Goal: Information Seeking & Learning: Learn about a topic

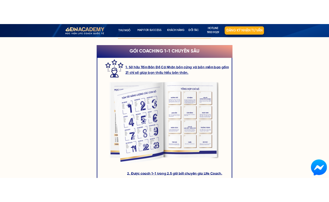
scroll to position [764, 0]
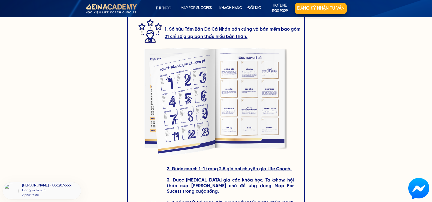
click at [203, 71] on div at bounding box center [216, 101] width 157 height 116
drag, startPoint x: 207, startPoint y: 79, endPoint x: 188, endPoint y: 86, distance: 21.2
click at [188, 86] on div at bounding box center [216, 101] width 157 height 116
drag, startPoint x: 188, startPoint y: 86, endPoint x: 226, endPoint y: 152, distance: 76.5
click at [226, 152] on div at bounding box center [216, 101] width 157 height 116
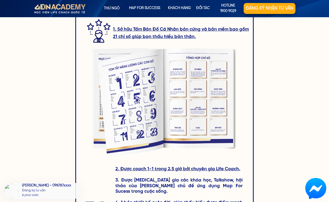
scroll to position [682, 0]
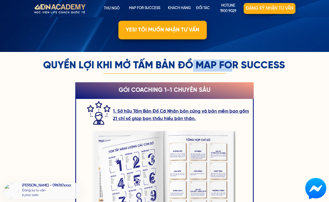
drag, startPoint x: 192, startPoint y: 63, endPoint x: 234, endPoint y: 63, distance: 42.0
click at [234, 63] on h3 "QUYỀN LỢI KHI MỞ TẤM BẢN ĐỒ MAP FOR SUCCESS" at bounding box center [164, 65] width 292 height 12
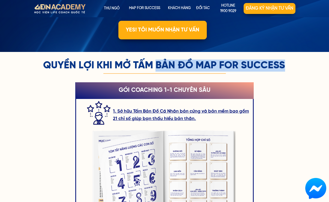
drag, startPoint x: 157, startPoint y: 65, endPoint x: 291, endPoint y: 61, distance: 134.0
click at [291, 61] on h3 "QUYỀN LỢI KHI MỞ TẤM BẢN ĐỒ MAP FOR SUCCESS" at bounding box center [164, 65] width 292 height 12
copy h3 "BẢN ĐỒ MAP FOR SUCCESS"
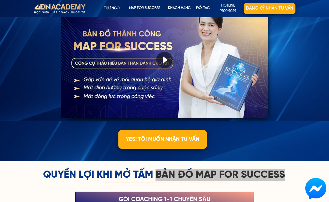
scroll to position [736, 0]
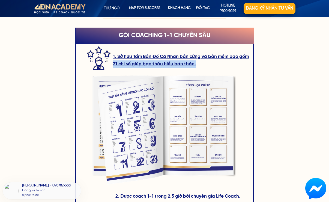
drag, startPoint x: 198, startPoint y: 63, endPoint x: 113, endPoint y: 65, distance: 84.3
click at [113, 65] on h3 "1. Sở hữu Tấm Bản Đồ Cá Nhân bản cứng và bản mềm bao gồm 21 chỉ số giúp bạn thấ…" at bounding box center [181, 60] width 137 height 15
copy h3 "21 chỉ số giúp bạn thấu hiểu bản thân."
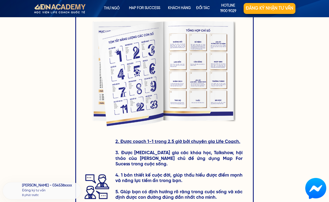
scroll to position [682, 0]
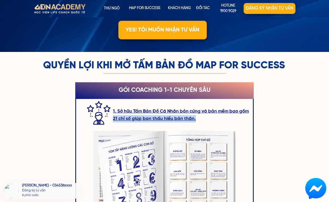
copy h3 "21 chỉ số giúp bạn thấu hiểu bản thân."
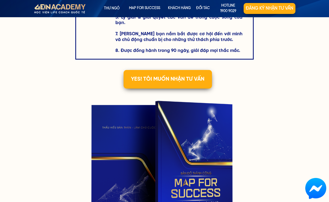
scroll to position [900, 0]
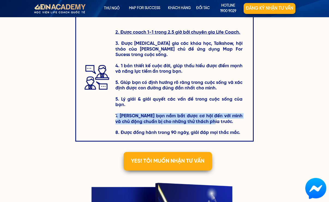
drag, startPoint x: 203, startPoint y: 111, endPoint x: 118, endPoint y: 105, distance: 86.2
click at [118, 105] on h3 "2. Được coach 1-1 trong 2.5 giờ bởi chuyên gia Life Coach. 3. Được [MEDICAL_DAT…" at bounding box center [178, 82] width 127 height 106
copy h3 ". [PERSON_NAME] bạn nắm bắt được cơ hội đến với mình và chủ động chuẩn bị cho n…"
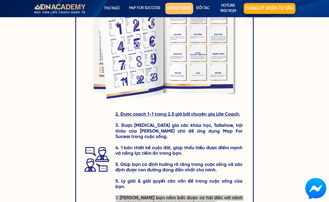
scroll to position [927, 0]
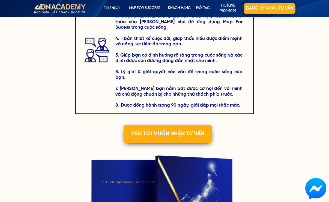
click at [232, 88] on h3 "2. Được coach 1-1 trong 2.5 giờ bởi chuyên gia Life Coach. 3. Được [MEDICAL_DAT…" at bounding box center [178, 55] width 127 height 106
drag, startPoint x: 120, startPoint y: 67, endPoint x: 241, endPoint y: 66, distance: 120.8
click at [241, 66] on h3 "2. Được coach 1-1 trong 2.5 giờ bởi chuyên gia Life Coach. 3. Được [MEDICAL_DAT…" at bounding box center [178, 55] width 127 height 106
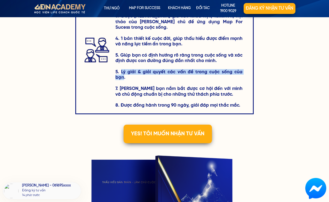
copy h3 "[PERSON_NAME] giải & giải quyết các vấn đề trong cuộc sống của bạn"
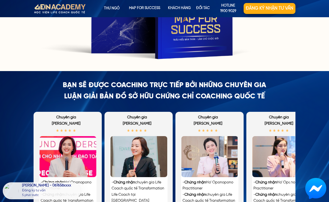
scroll to position [1255, 0]
